Goal: Task Accomplishment & Management: Use online tool/utility

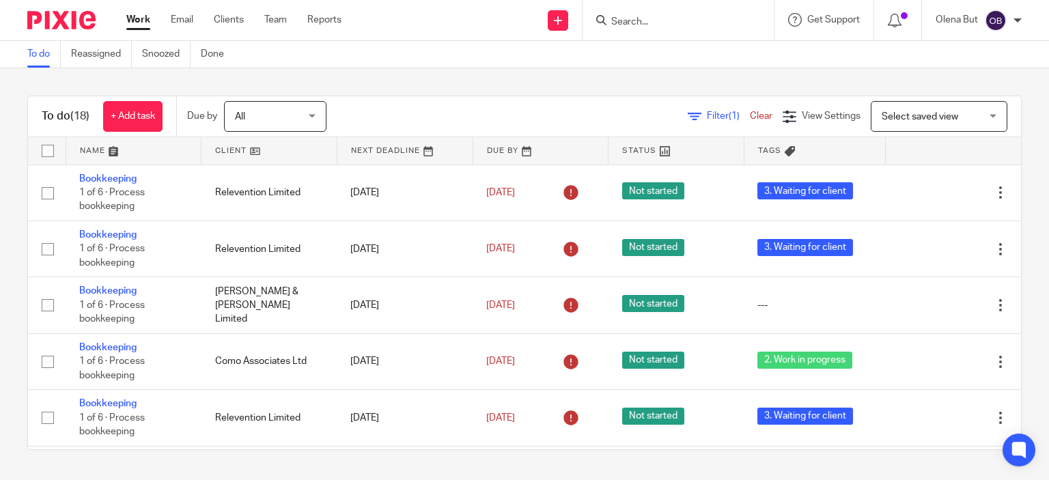
click at [630, 23] on input "Search" at bounding box center [671, 22] width 123 height 12
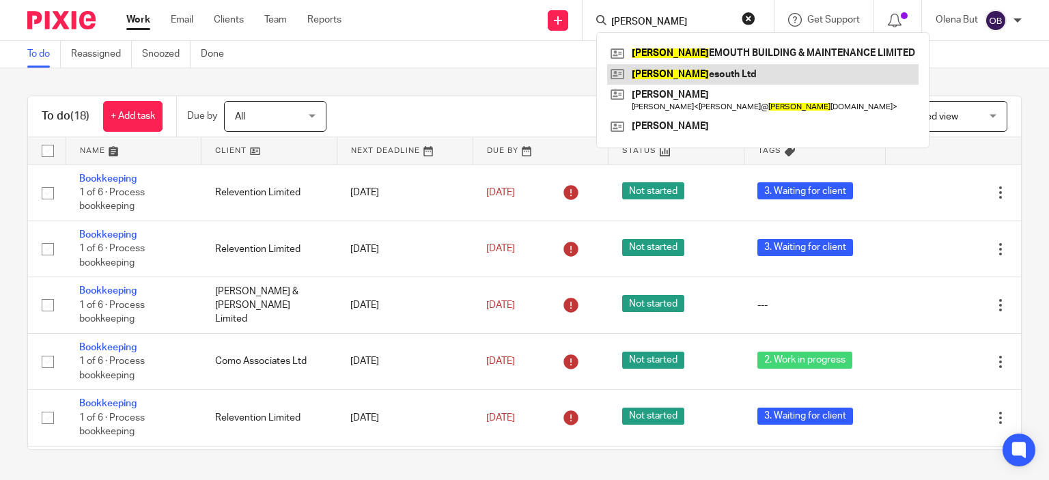
type input "bourn"
click at [664, 72] on link at bounding box center [762, 74] width 311 height 20
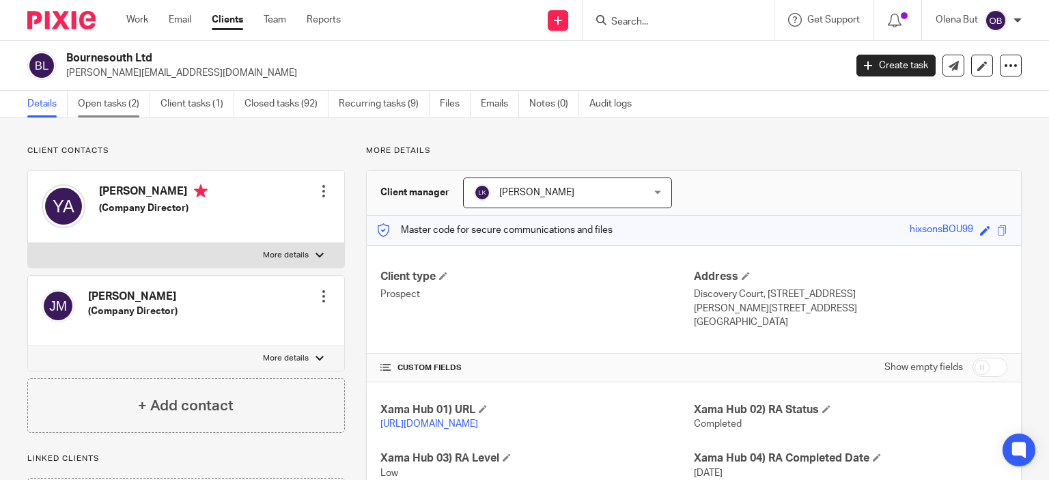
click at [112, 111] on link "Open tasks (2)" at bounding box center [114, 104] width 72 height 27
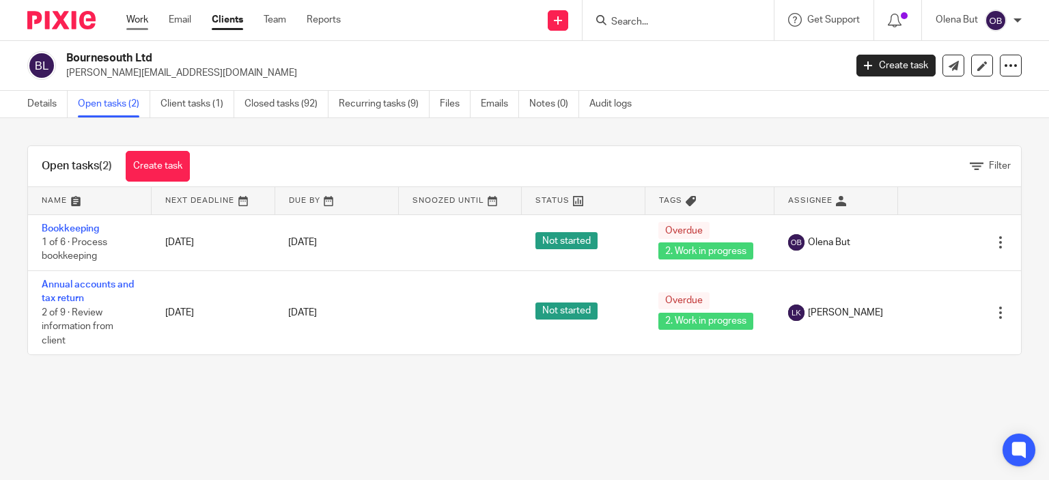
click at [137, 22] on link "Work" at bounding box center [137, 20] width 22 height 14
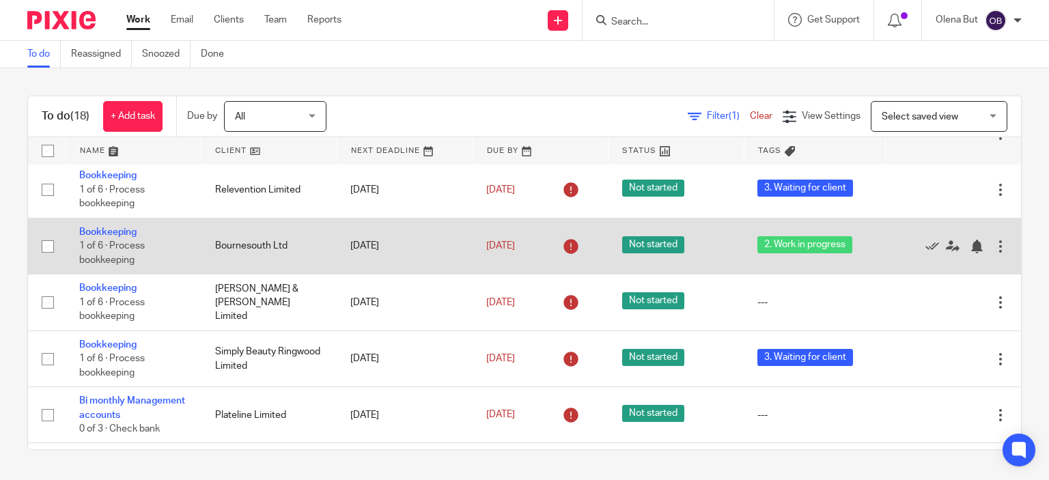
scroll to position [205, 0]
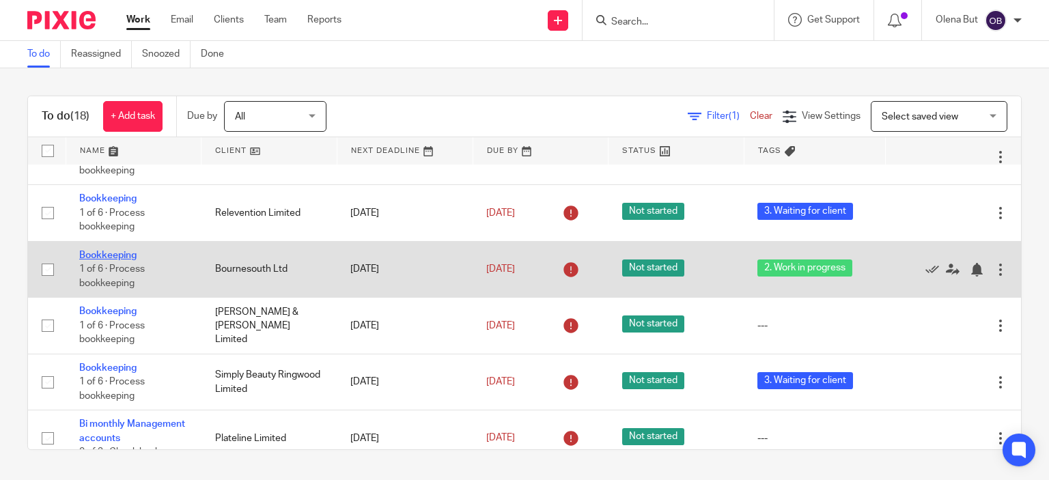
click at [124, 254] on link "Bookkeeping" at bounding box center [107, 256] width 57 height 10
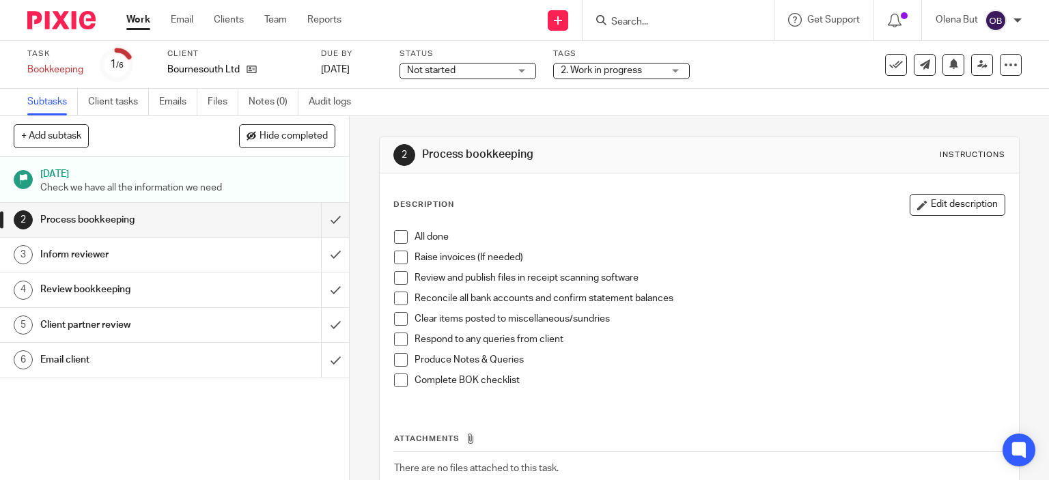
click at [608, 72] on span "2. Work in progress" at bounding box center [601, 71] width 81 height 10
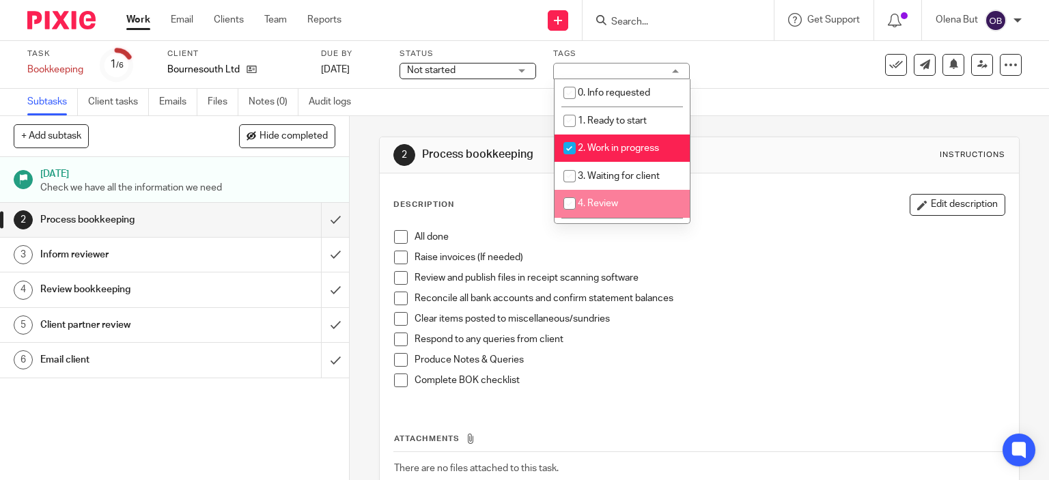
click at [569, 206] on input "checkbox" at bounding box center [570, 204] width 26 height 26
checkbox input "true"
click at [572, 150] on input "checkbox" at bounding box center [570, 148] width 26 height 26
checkbox input "false"
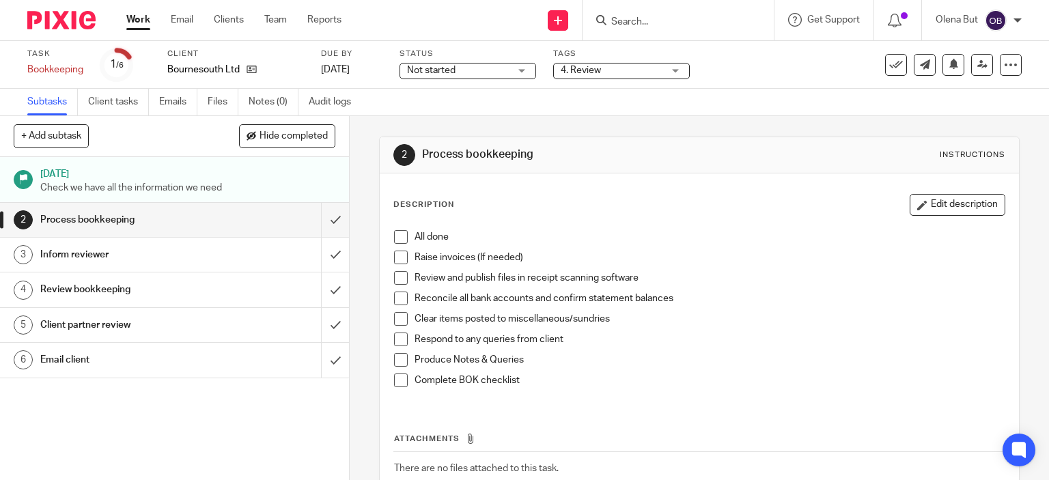
click at [399, 238] on span at bounding box center [401, 237] width 14 height 14
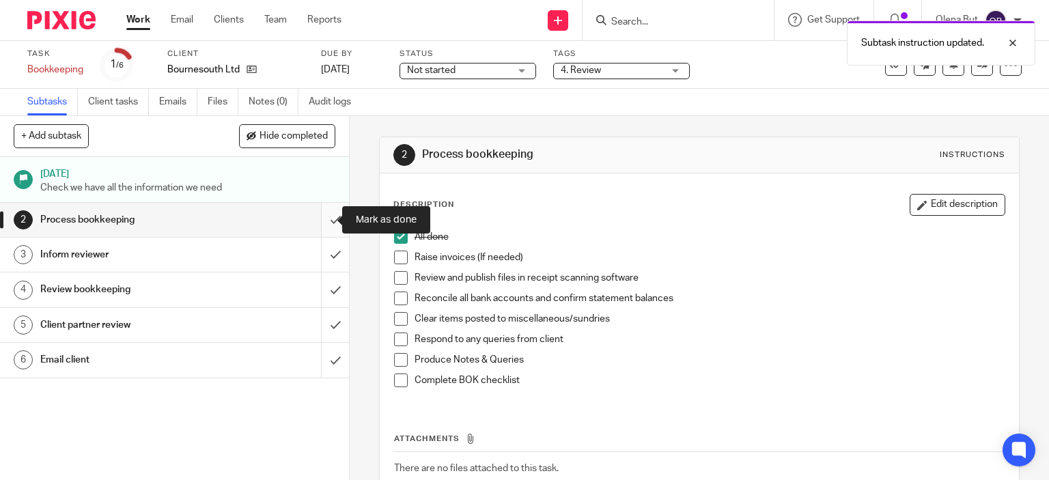
click at [322, 219] on input "submit" at bounding box center [174, 220] width 349 height 34
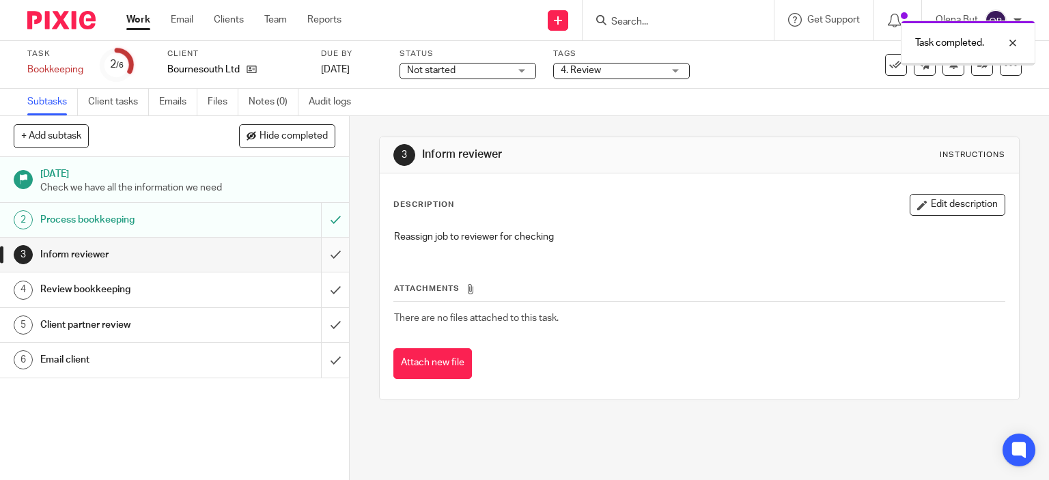
click at [321, 257] on input "submit" at bounding box center [174, 255] width 349 height 34
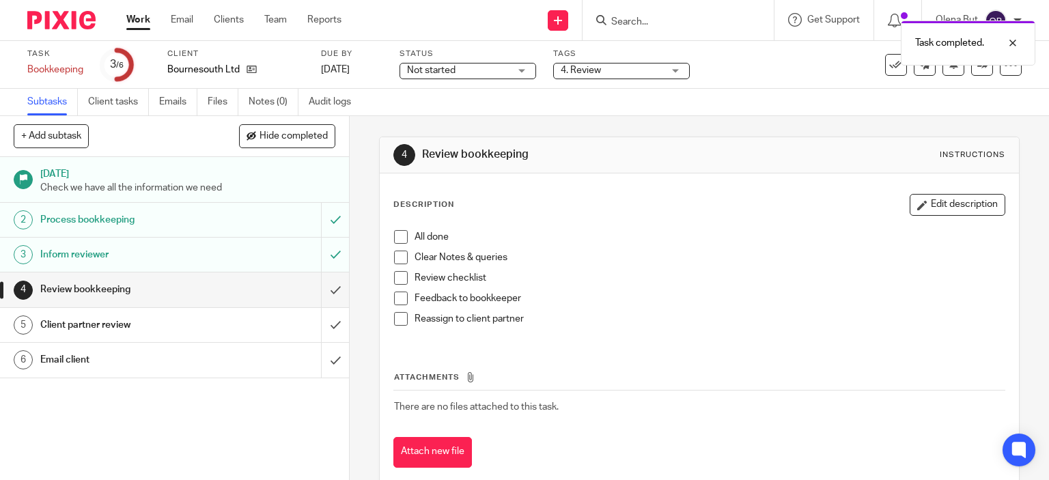
click at [127, 16] on link "Work" at bounding box center [138, 20] width 24 height 14
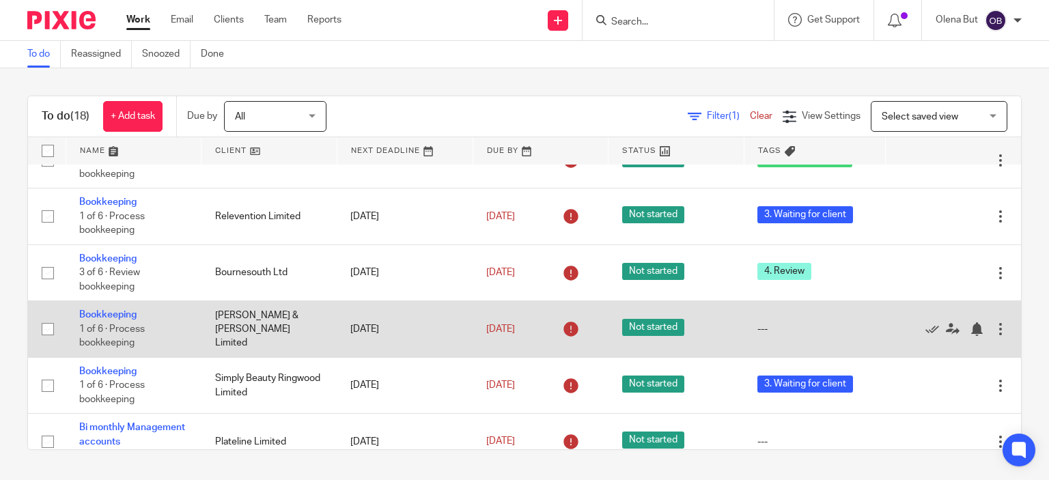
scroll to position [205, 0]
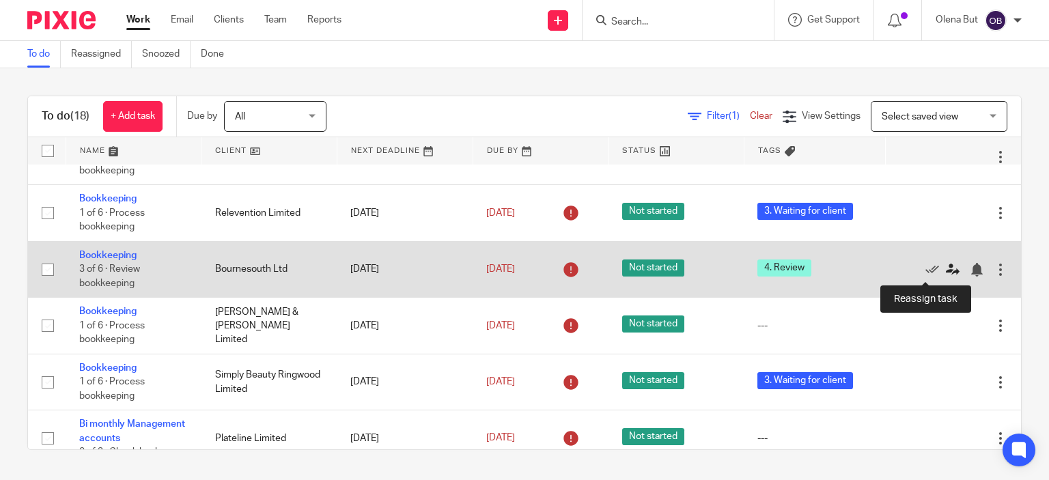
click at [946, 268] on icon at bounding box center [953, 270] width 14 height 14
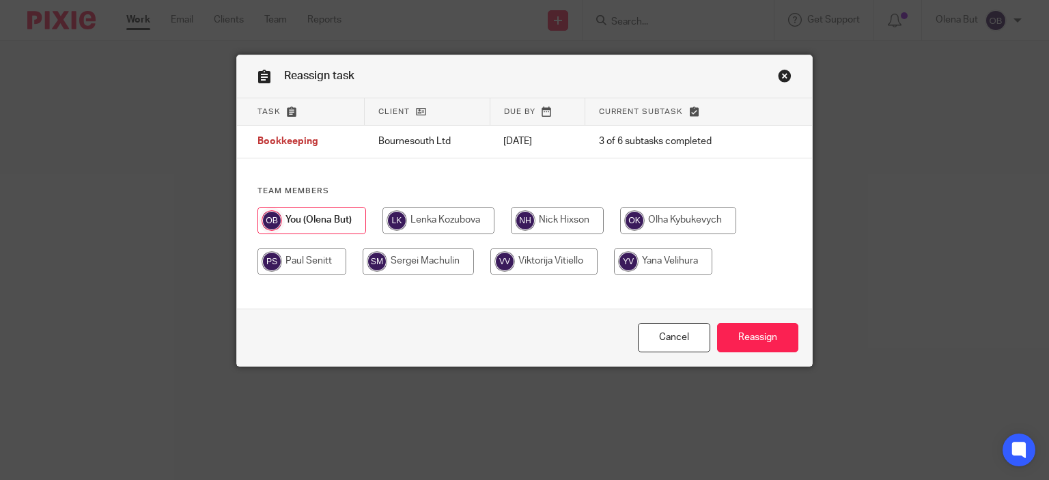
click at [548, 220] on input "radio" at bounding box center [557, 220] width 93 height 27
radio input "true"
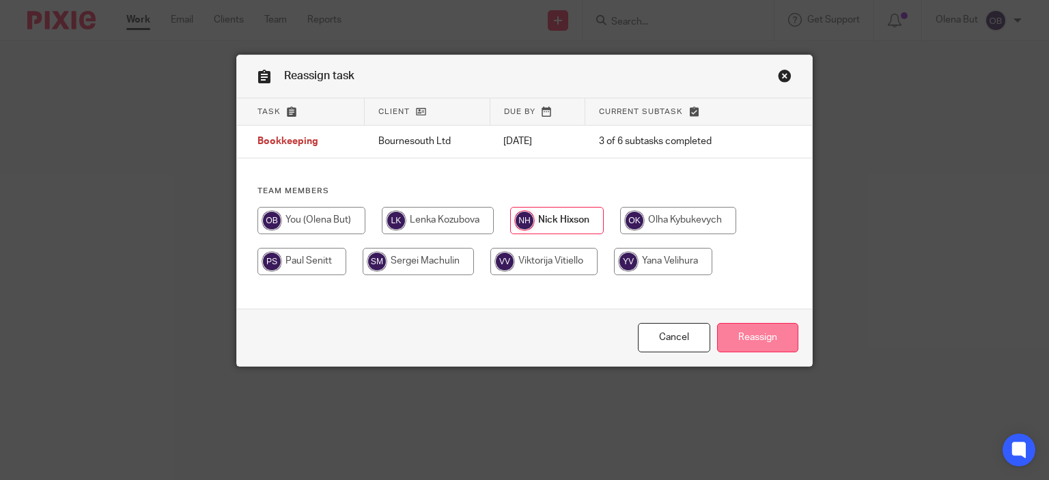
click at [746, 340] on input "Reassign" at bounding box center [757, 337] width 81 height 29
